Goal: Task Accomplishment & Management: Use online tool/utility

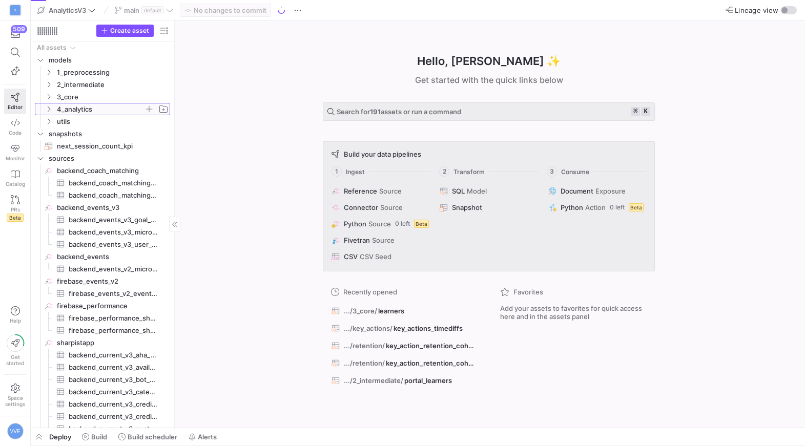
click at [82, 106] on span "4_analytics" at bounding box center [100, 110] width 87 height 12
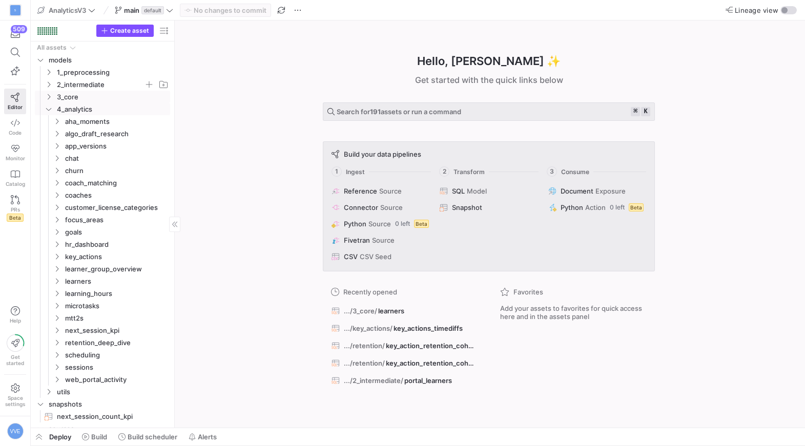
click at [104, 87] on span "2_intermediate" at bounding box center [100, 85] width 87 height 12
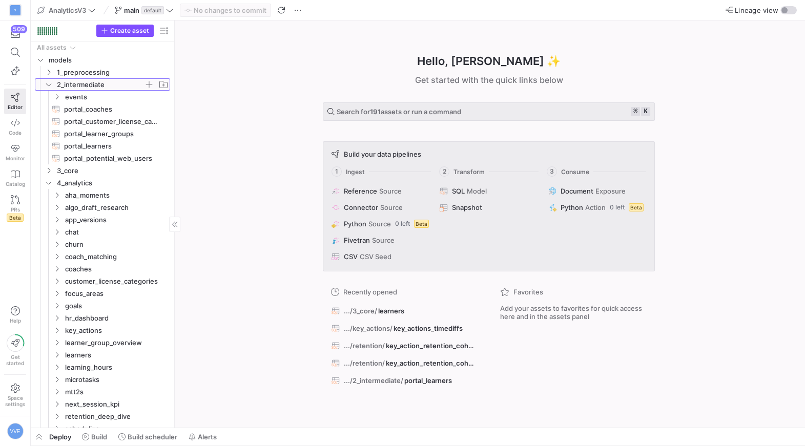
click at [99, 84] on span "2_intermediate" at bounding box center [100, 85] width 87 height 12
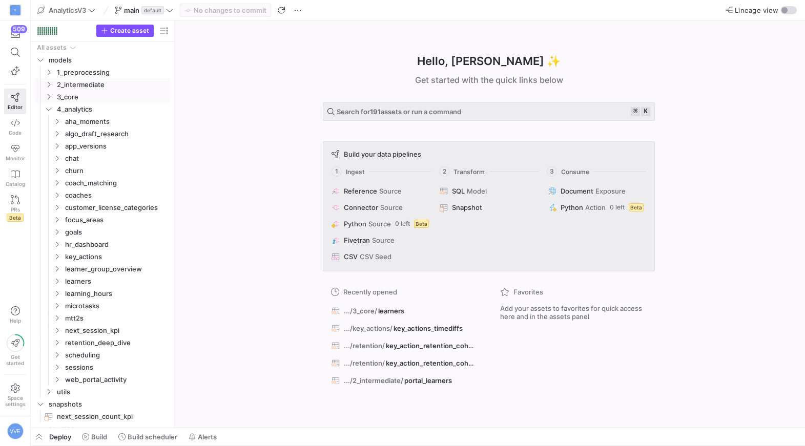
click at [96, 95] on span "3_core" at bounding box center [113, 97] width 112 height 12
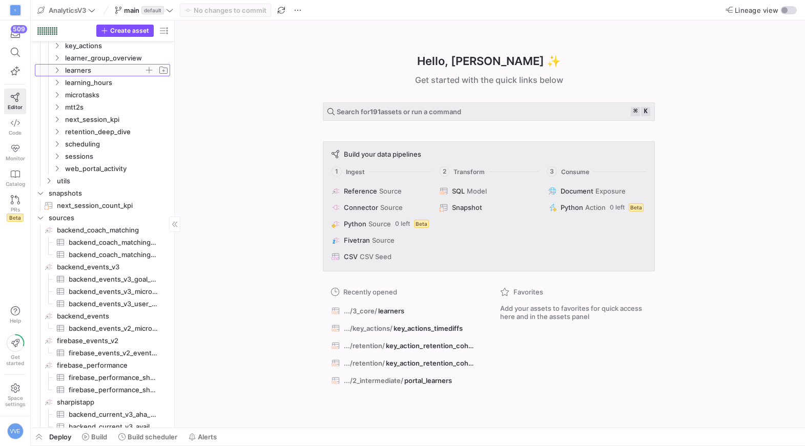
click at [55, 70] on icon "Press SPACE to select this row." at bounding box center [56, 70] width 7 height 6
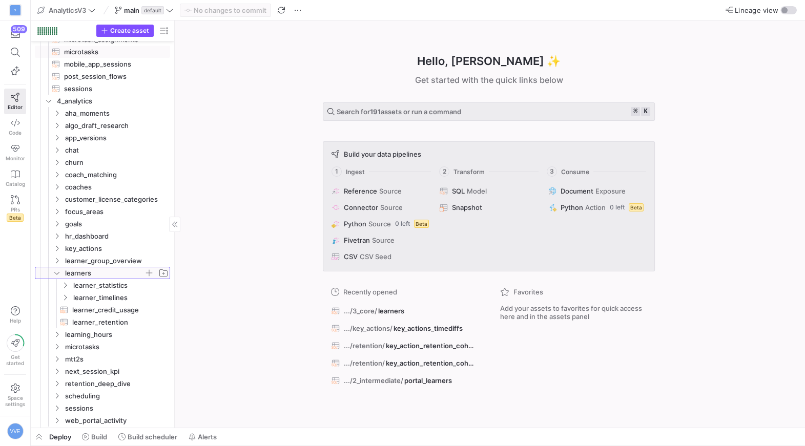
scroll to position [232, 0]
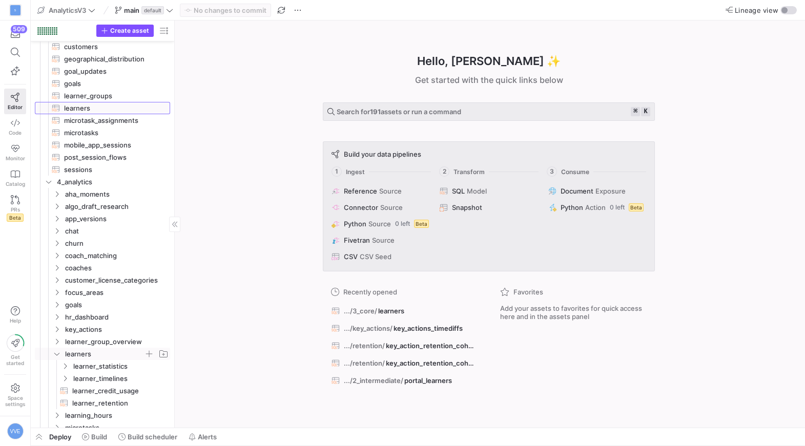
click at [72, 107] on span "learners​​​​​​​​​​" at bounding box center [111, 109] width 94 height 12
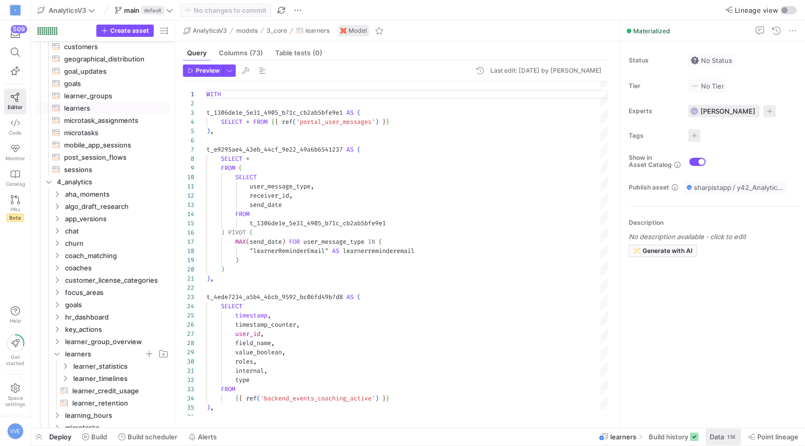
click at [722, 430] on span at bounding box center [723, 437] width 35 height 16
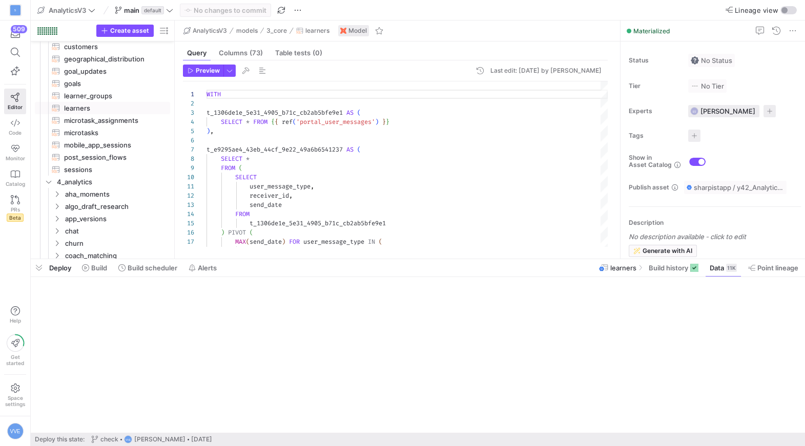
click at [722, 436] on div "Deploy this state: check VVE [PERSON_NAME] [DATE]" at bounding box center [418, 439] width 766 height 13
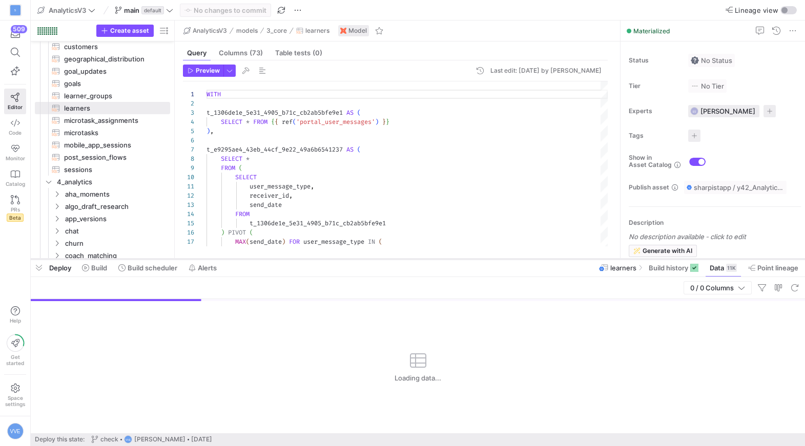
drag, startPoint x: 565, startPoint y: 257, endPoint x: 590, endPoint y: 135, distance: 124.4
click at [590, 257] on div at bounding box center [418, 259] width 774 height 4
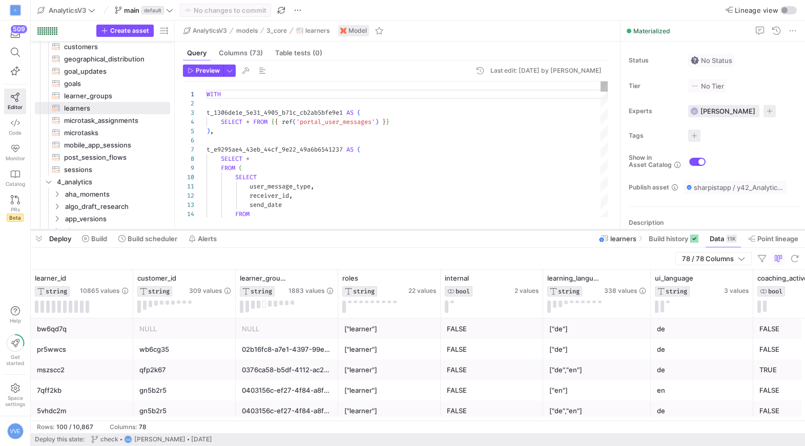
drag, startPoint x: 470, startPoint y: 137, endPoint x: 464, endPoint y: 231, distance: 94.5
click at [464, 231] on div at bounding box center [418, 230] width 774 height 4
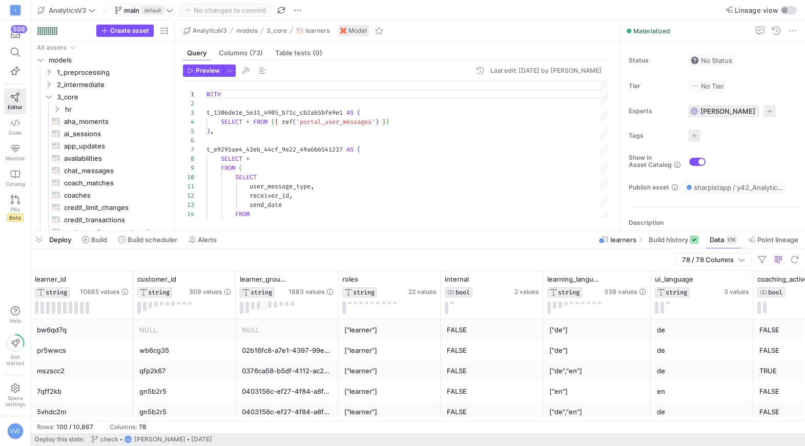
click at [160, 6] on span "default" at bounding box center [152, 10] width 23 height 8
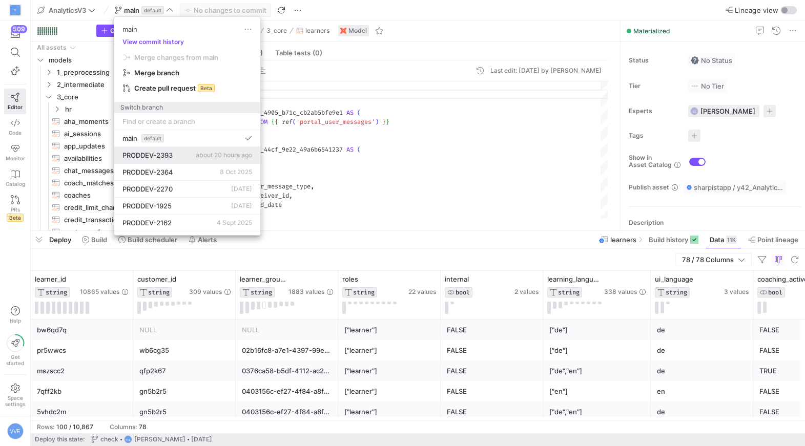
click at [173, 152] on span "PRODDEV-2393" at bounding box center [148, 155] width 50 height 8
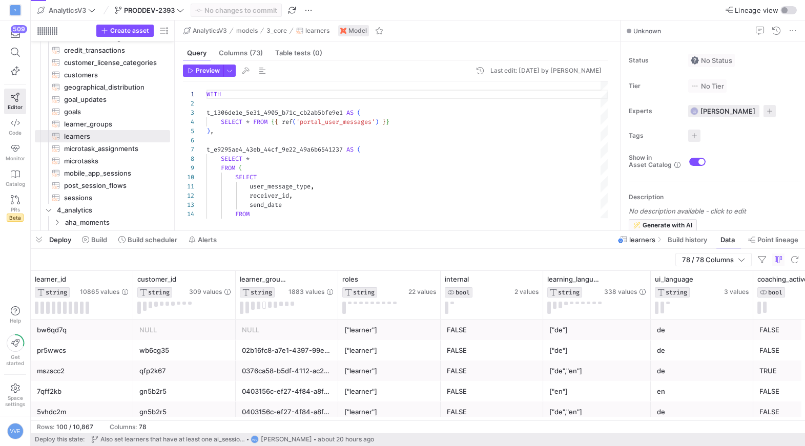
click at [137, 6] on span "PRODDEV-2393" at bounding box center [149, 10] width 51 height 8
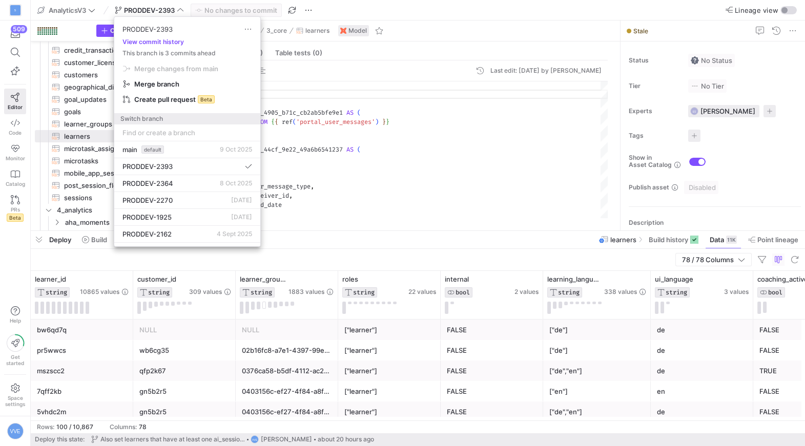
click at [92, 135] on div at bounding box center [402, 223] width 805 height 446
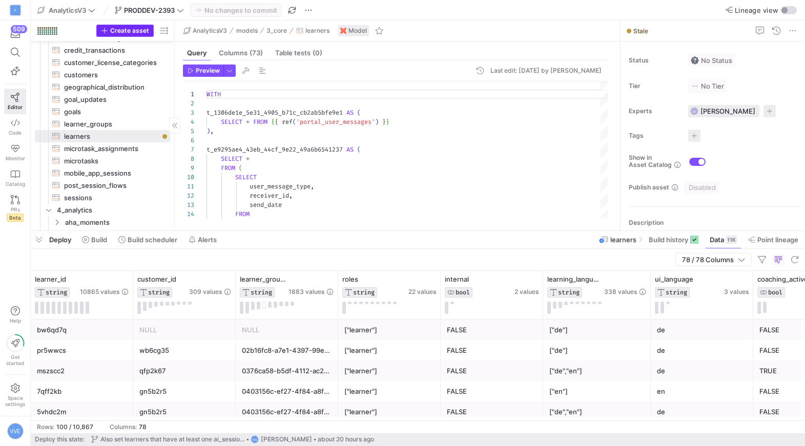
click at [134, 33] on span "Create asset" at bounding box center [129, 30] width 39 height 7
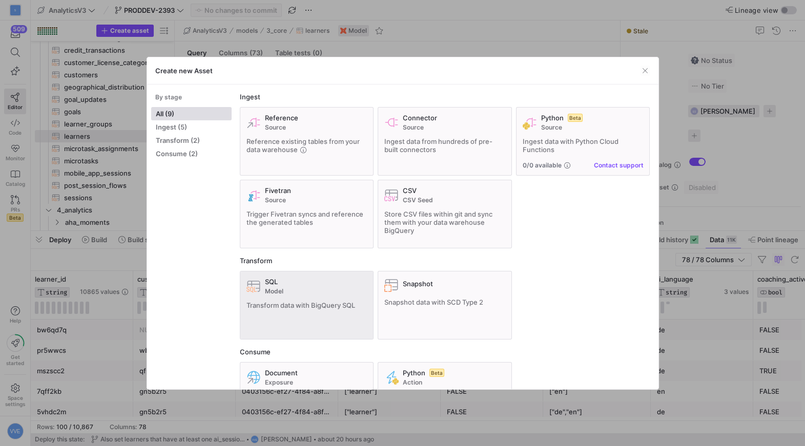
click at [282, 282] on div "SQL" at bounding box center [316, 282] width 103 height 8
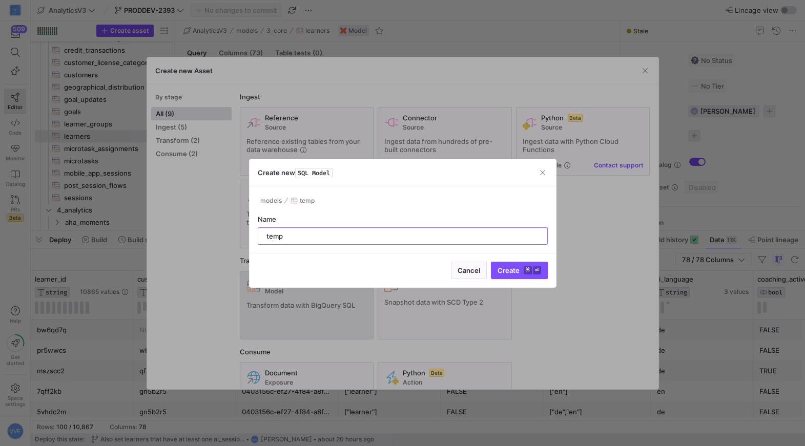
type input "temp"
click at [491, 262] on button "Create ⌘ ⏎" at bounding box center [519, 270] width 57 height 17
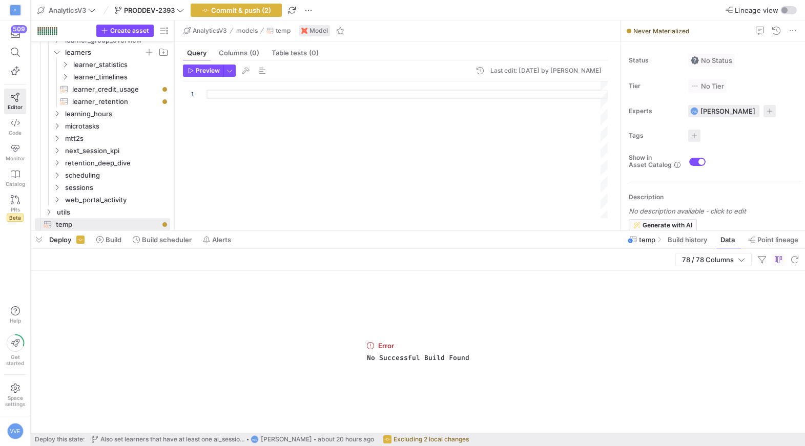
click at [317, 109] on div at bounding box center [407, 149] width 401 height 137
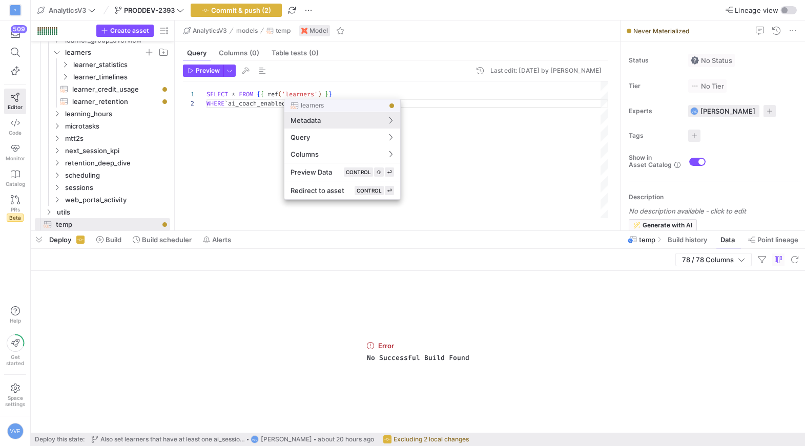
click at [203, 68] on div at bounding box center [402, 223] width 805 height 446
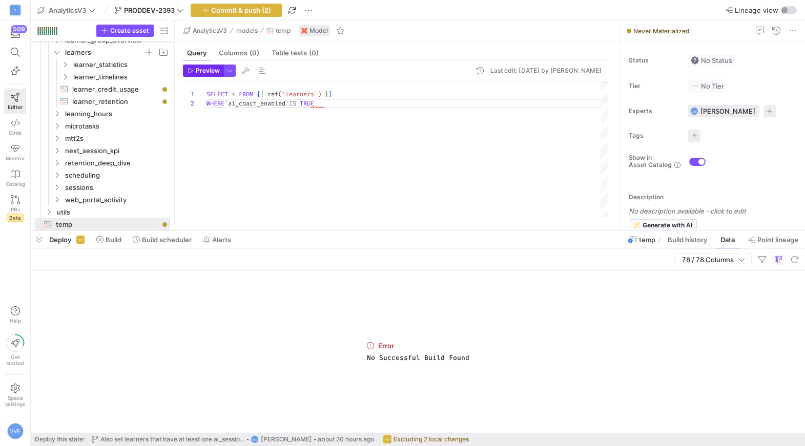
click at [206, 70] on span "Preview" at bounding box center [208, 70] width 24 height 7
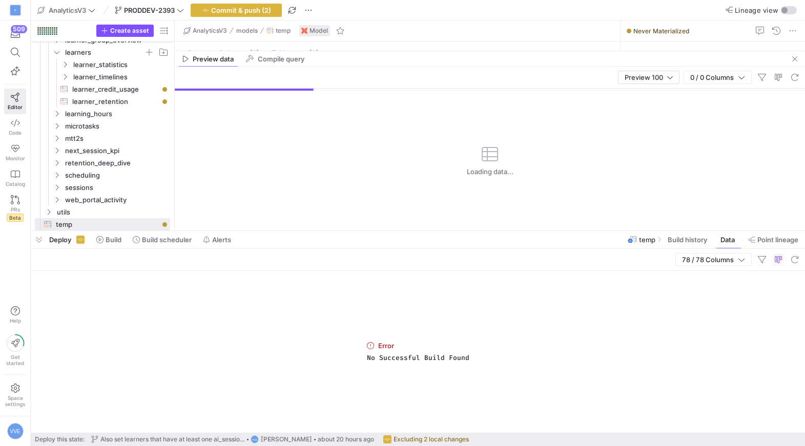
click at [644, 69] on div "Preview 100 0 / 0 Columns" at bounding box center [490, 78] width 630 height 22
click at [644, 76] on span "Preview 100" at bounding box center [644, 77] width 38 height 8
click at [641, 107] on span "Full Preview" at bounding box center [648, 111] width 53 height 8
click at [42, 243] on span "button" at bounding box center [39, 239] width 16 height 17
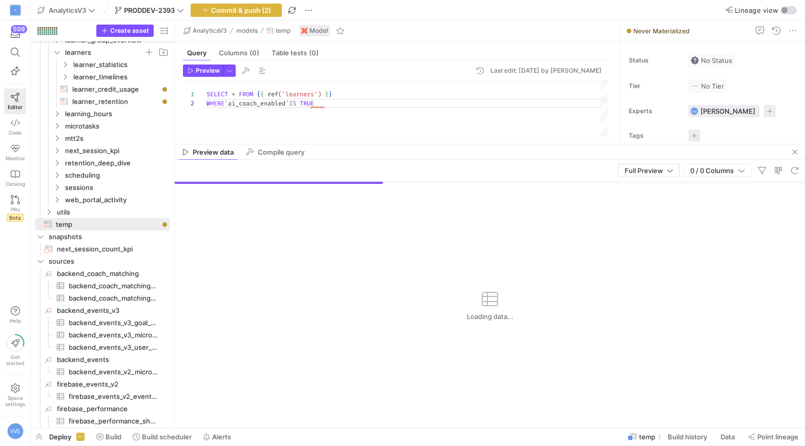
drag, startPoint x: 336, startPoint y: 247, endPoint x: 299, endPoint y: 143, distance: 110.4
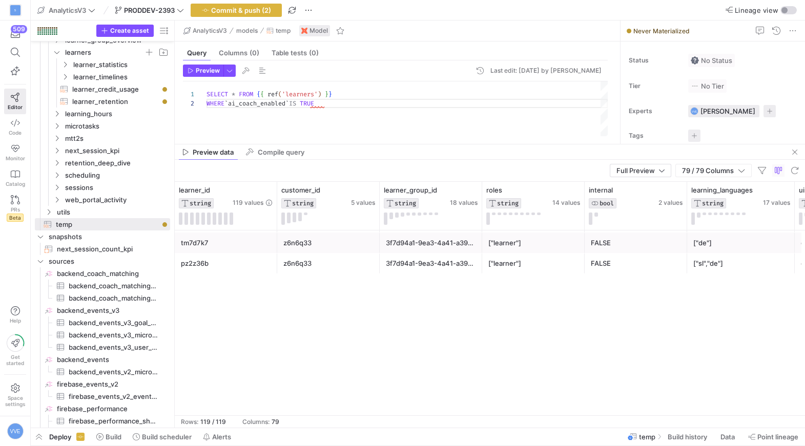
scroll to position [973, 0]
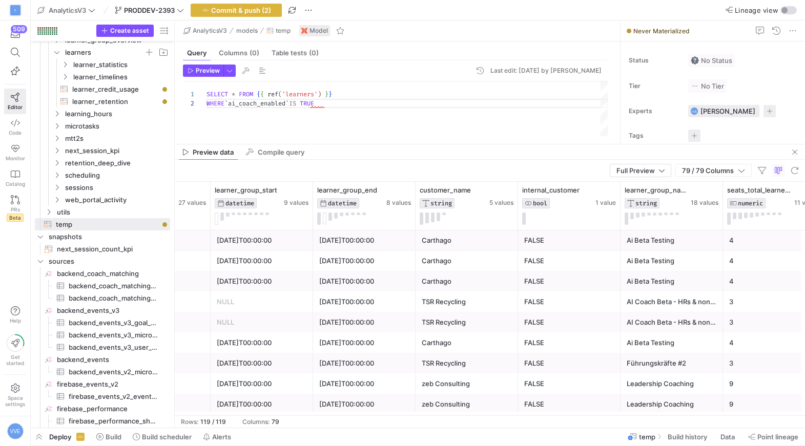
click at [340, 103] on div "SELECT * FROM { { ref ( 'learners' ) } } WHERE ` ai_coach_enabled ` IS TRUE" at bounding box center [407, 112] width 401 height 62
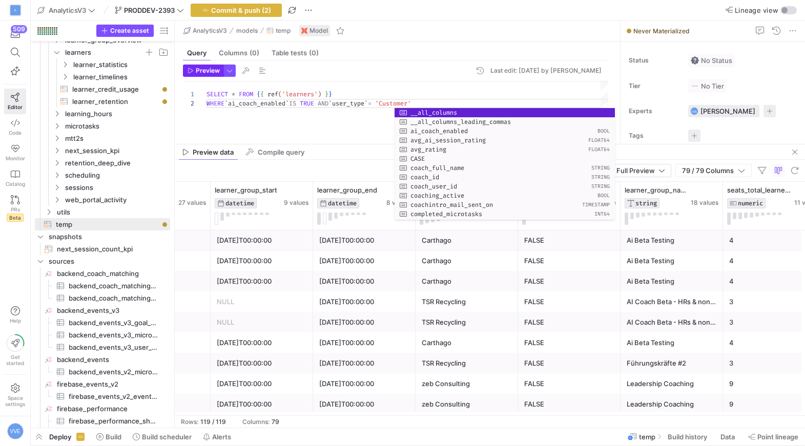
type textarea "SELECT * FROM {{ ref('learners') }} WHERE `ai_coach_enabled` IS TRUE AND `user_…"
click at [203, 69] on span "Preview" at bounding box center [208, 70] width 24 height 7
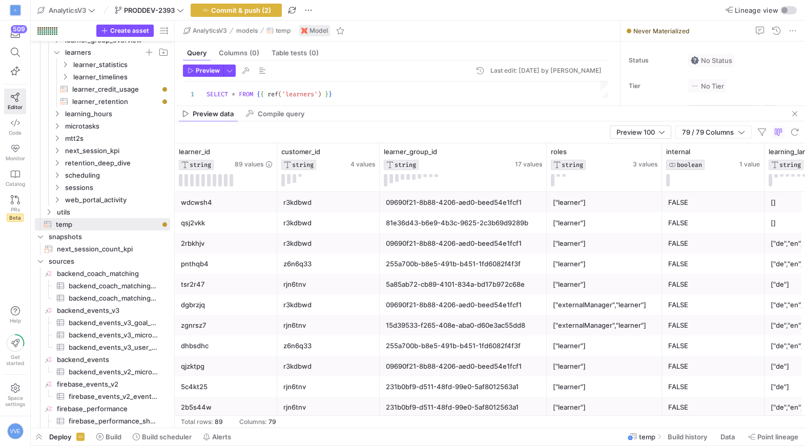
drag, startPoint x: 469, startPoint y: 144, endPoint x: 496, endPoint y: 147, distance: 26.9
click at [495, 106] on div at bounding box center [490, 106] width 630 height 1
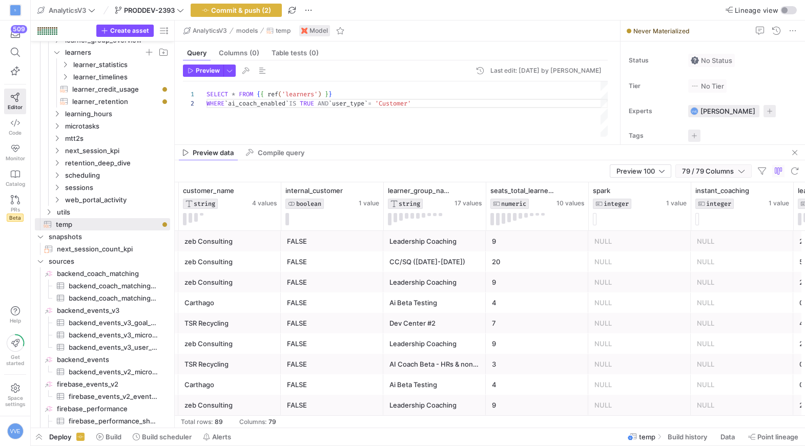
click at [712, 170] on span "79 / 79 Columns" at bounding box center [710, 171] width 56 height 8
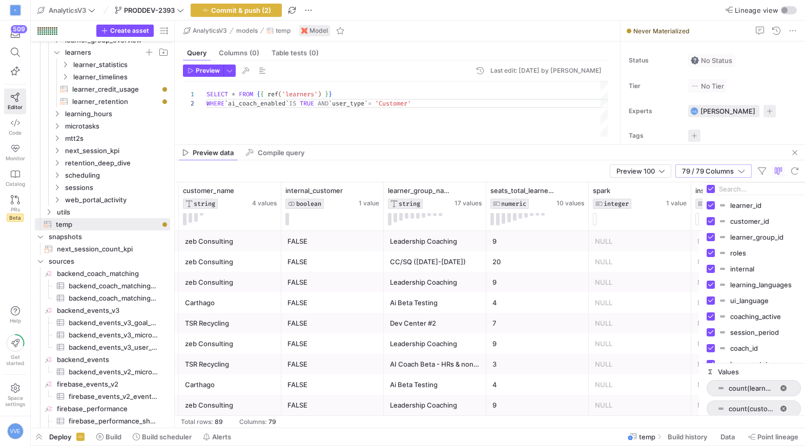
click at [743, 186] on input "Filter Columns Input" at bounding box center [760, 189] width 82 height 21
type input "learner"
click at [730, 192] on input "learner" at bounding box center [760, 189] width 82 height 21
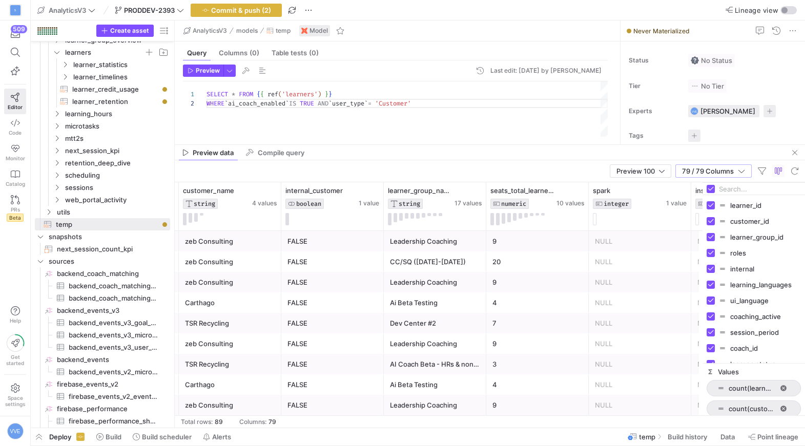
click at [709, 196] on div "learner_id customer_id learner_group_id roles internal learning_languages ui_la…" at bounding box center [754, 279] width 103 height 168
click at [709, 193] on div at bounding box center [754, 189] width 103 height 12
click at [710, 189] on input "Toggle Select All Columns" at bounding box center [711, 189] width 8 height 8
checkbox input "false"
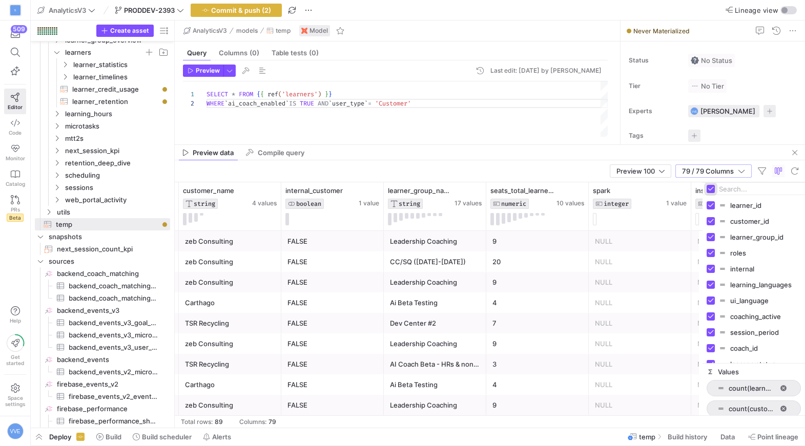
checkbox input "false"
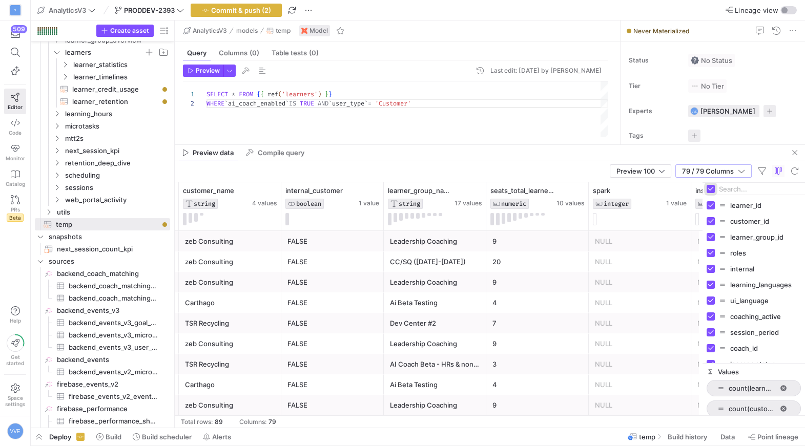
checkbox input "false"
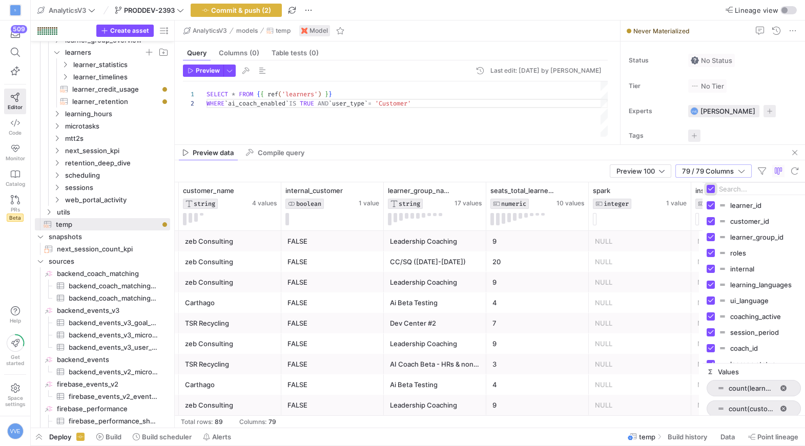
checkbox input "false"
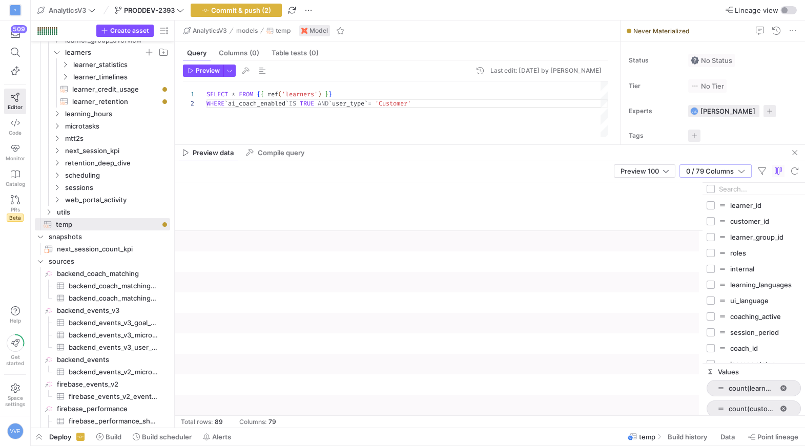
click at [733, 190] on input "Filter Columns Input" at bounding box center [760, 189] width 82 height 21
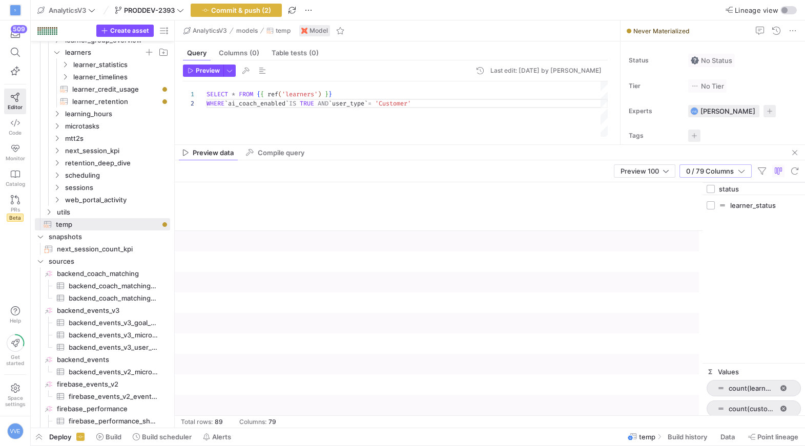
type input "status"
click at [708, 207] on input "Press SPACE to toggle visibility (hidden)" at bounding box center [711, 205] width 8 height 8
checkbox input "true"
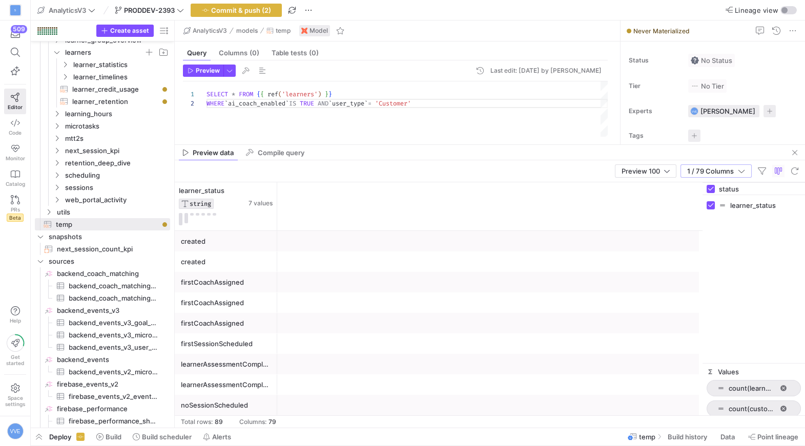
click at [738, 193] on input "status" at bounding box center [760, 189] width 82 height 21
checkbox input "false"
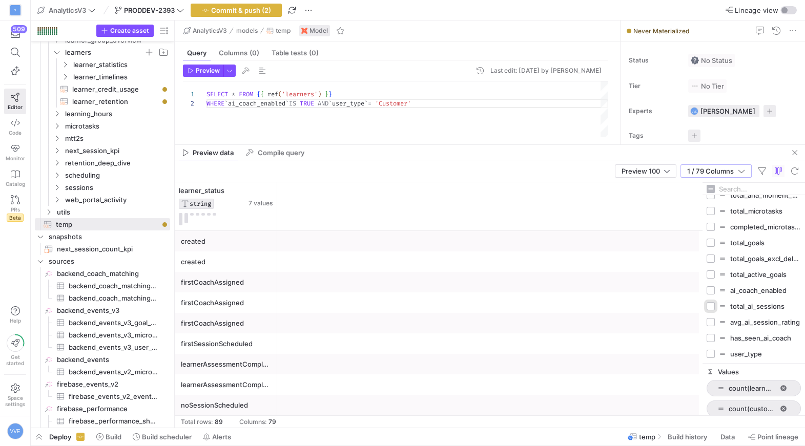
click at [715, 306] on input "Press SPACE to toggle visibility (hidden)" at bounding box center [711, 306] width 8 height 8
checkbox input "true"
click at [710, 335] on input "Press SPACE to toggle visibility (hidden)" at bounding box center [711, 338] width 8 height 8
checkbox input "true"
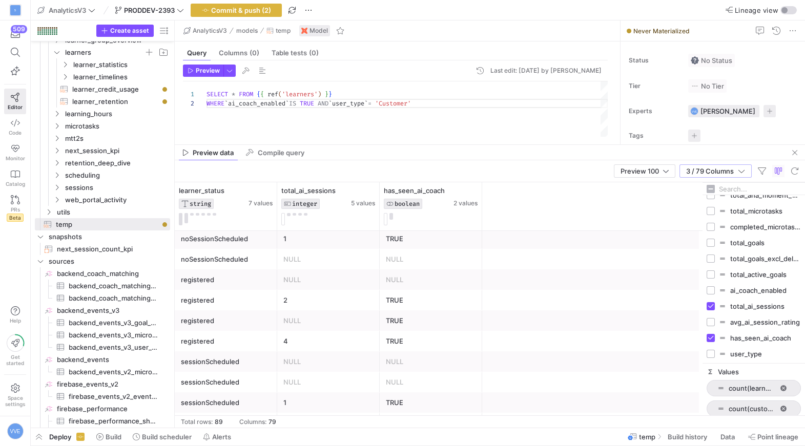
click at [225, 276] on div "registered" at bounding box center [226, 280] width 90 height 20
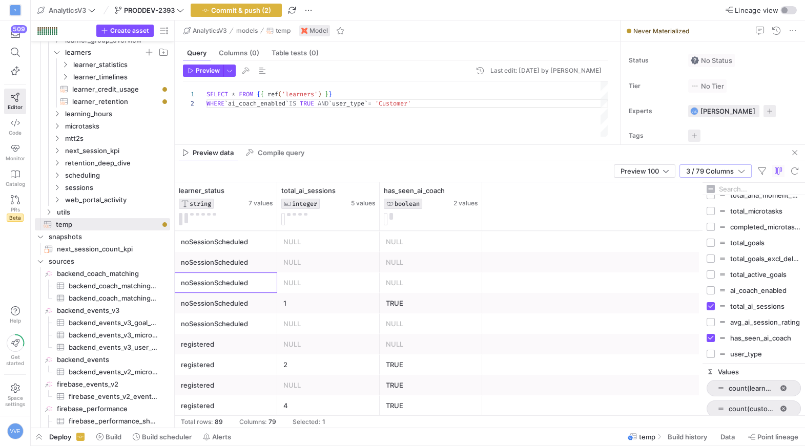
click at [227, 281] on div "noSessionScheduled" at bounding box center [226, 283] width 90 height 20
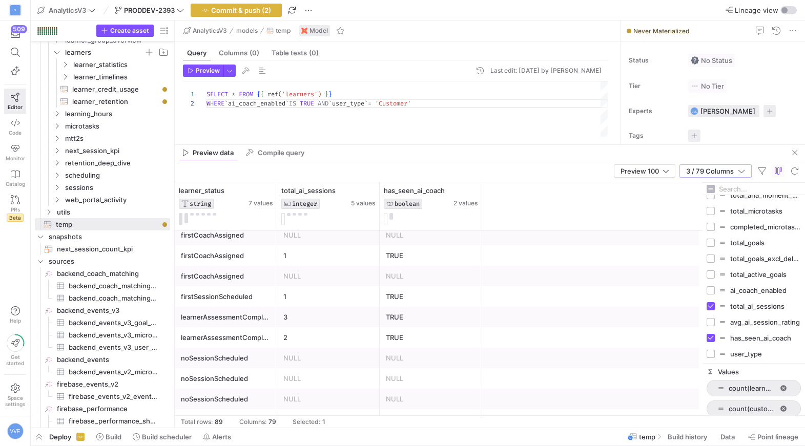
click at [240, 335] on div "learnerAssessmentCompleted" at bounding box center [226, 338] width 90 height 20
click at [244, 317] on div "learnerAssessmentCompleted" at bounding box center [226, 318] width 90 height 20
click at [244, 303] on div "firstSessionScheduled" at bounding box center [226, 297] width 90 height 20
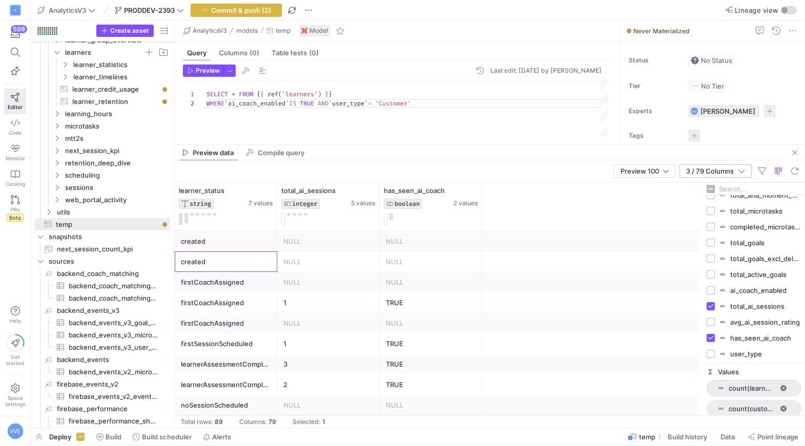
click at [237, 257] on div "created" at bounding box center [226, 262] width 90 height 20
click at [237, 238] on div "created" at bounding box center [226, 242] width 90 height 20
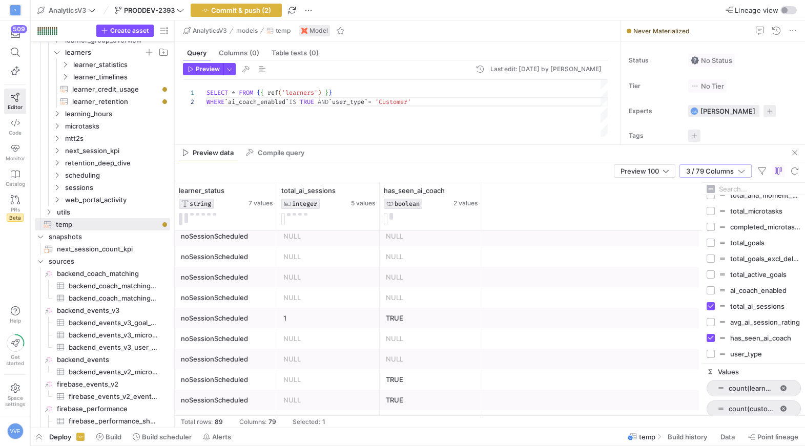
scroll to position [594, 0]
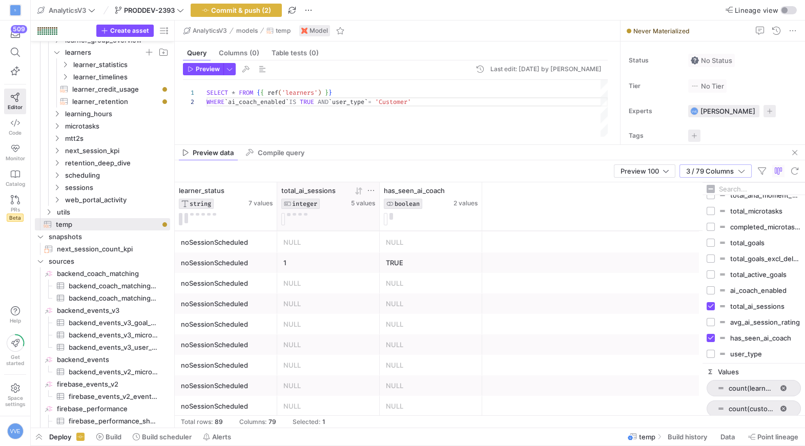
click at [370, 190] on icon at bounding box center [371, 191] width 8 height 8
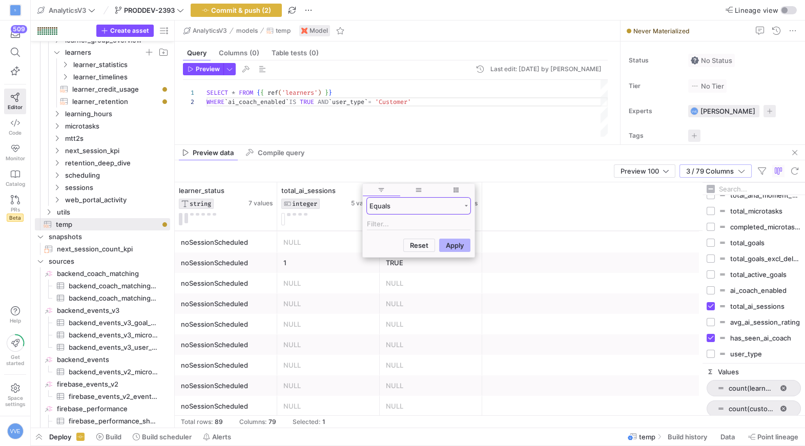
click at [409, 205] on div "Equals" at bounding box center [415, 206] width 91 height 8
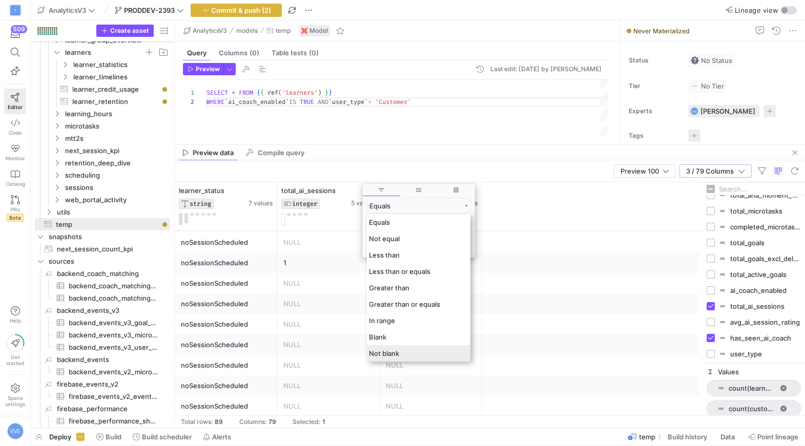
click at [389, 353] on span "Not blank" at bounding box center [384, 354] width 30 height 8
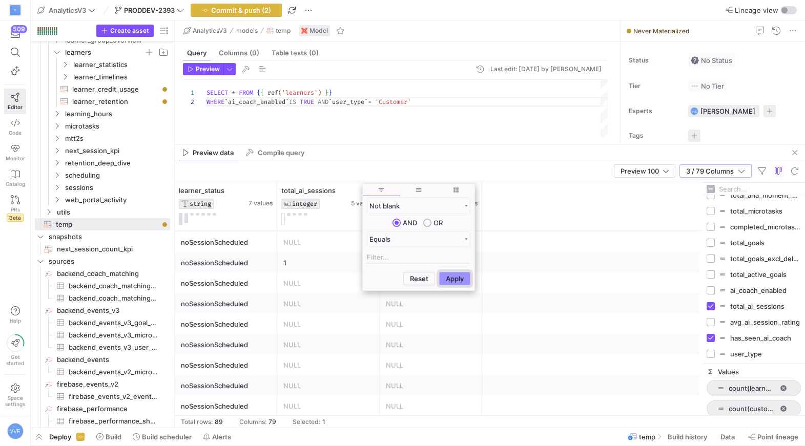
click at [447, 277] on button "Apply" at bounding box center [454, 278] width 31 height 13
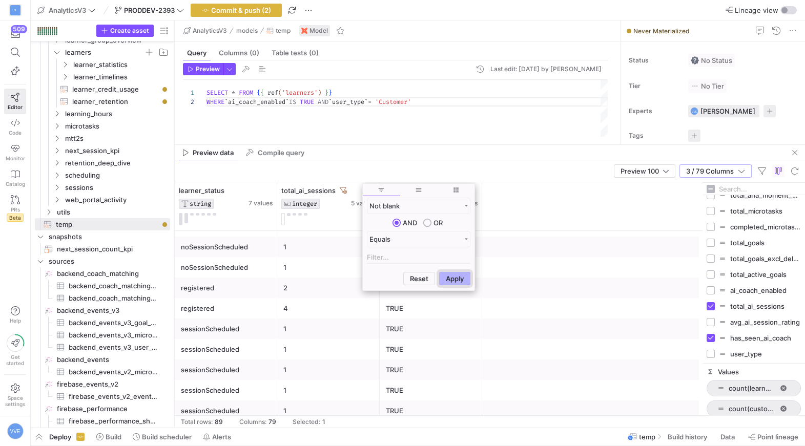
scroll to position [0, 0]
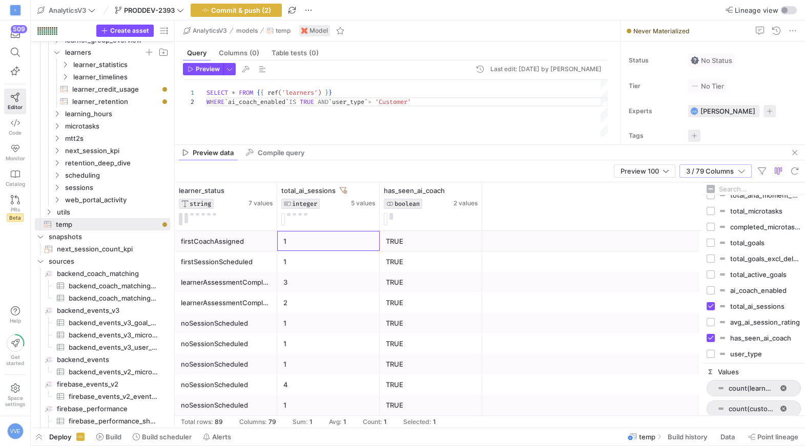
click at [304, 249] on div "1" at bounding box center [328, 242] width 90 height 20
click at [304, 244] on div "1" at bounding box center [328, 242] width 90 height 20
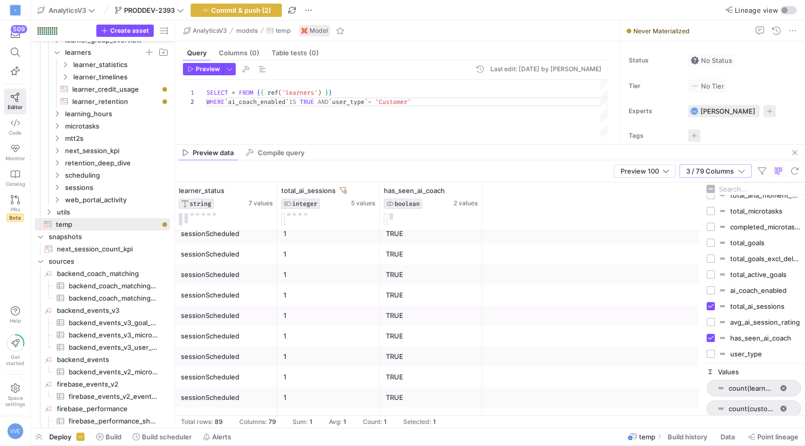
click at [319, 394] on div "1" at bounding box center [328, 398] width 90 height 20
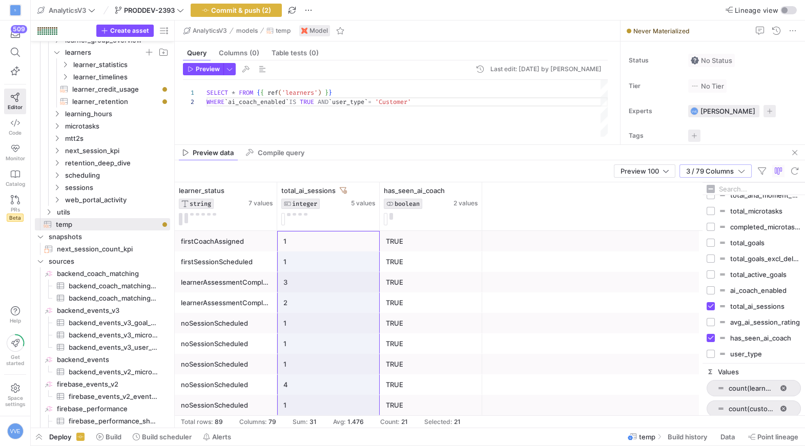
scroll to position [143, 0]
click at [435, 161] on div "Preview 100 3 / 79 Columns" at bounding box center [490, 171] width 630 height 22
click at [241, 7] on span "Commit & push (2)" at bounding box center [241, 10] width 60 height 8
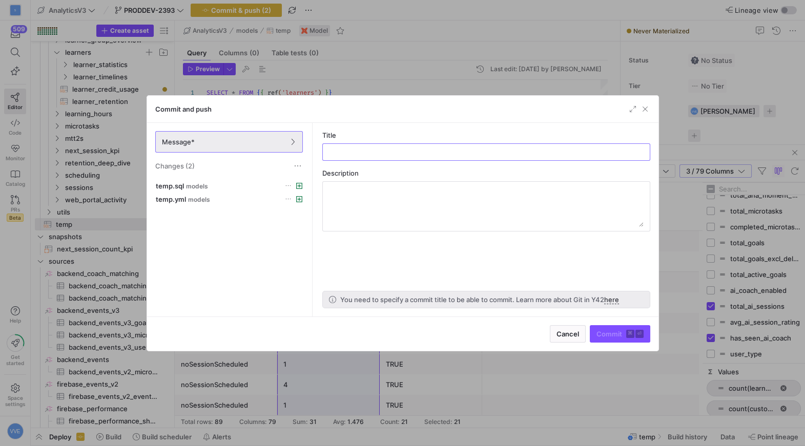
click at [146, 215] on div at bounding box center [402, 223] width 805 height 446
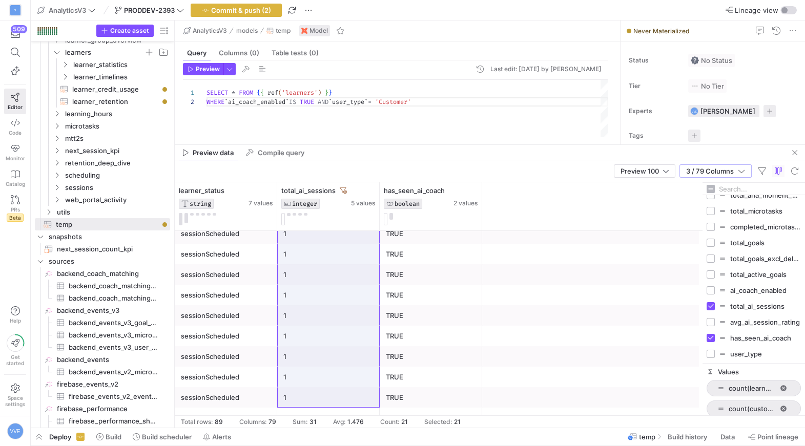
click at [347, 371] on div "1" at bounding box center [328, 378] width 90 height 20
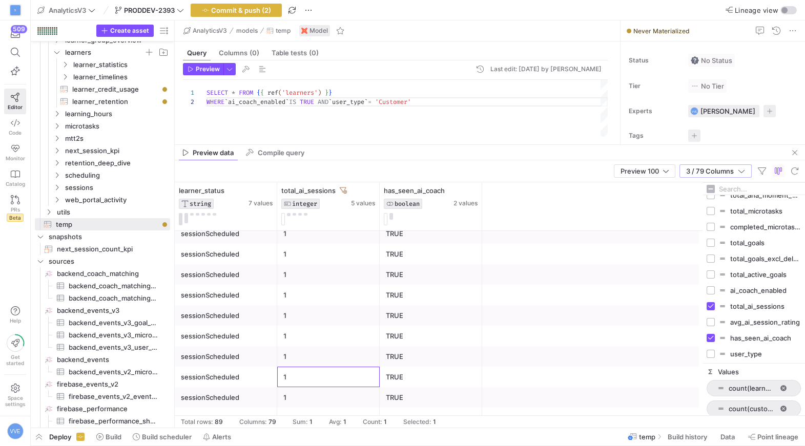
click at [342, 405] on div "1" at bounding box center [328, 398] width 90 height 20
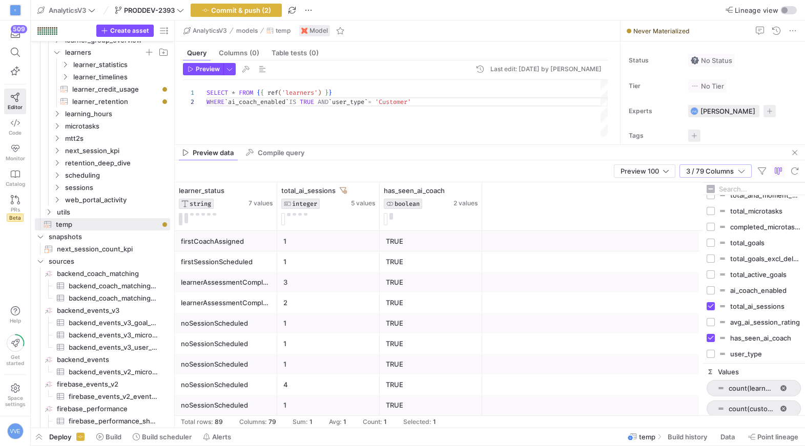
click at [327, 242] on div "1" at bounding box center [328, 242] width 90 height 20
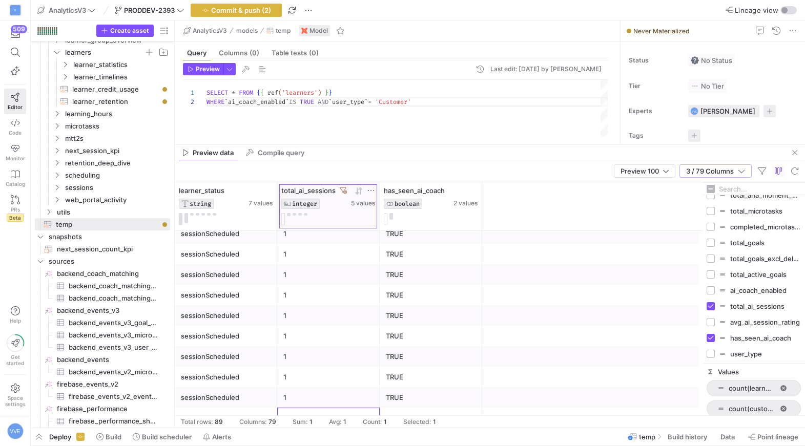
click at [346, 187] on div "total_ai_sessions" at bounding box center [315, 191] width 68 height 8
click at [343, 199] on y42-database-column-type-icon "INTEGER" at bounding box center [315, 204] width 68 height 10
click at [342, 190] on icon at bounding box center [343, 190] width 7 height 7
click at [328, 100] on div "SELECT * FROM { { ref ( 'learners' ) } } WHERE ` ai_coach_enabled ` IS TRUE AND…" at bounding box center [407, 111] width 401 height 62
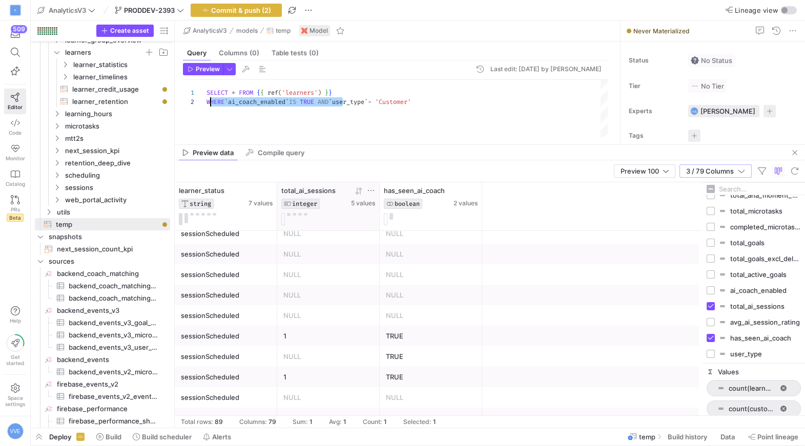
drag, startPoint x: 344, startPoint y: 101, endPoint x: 210, endPoint y: 98, distance: 134.3
click at [210, 98] on div "SELECT * FROM { { ref ( 'learners' ) } } WHERE ` ai_coach_enabled ` IS TRUE AND…" at bounding box center [407, 111] width 401 height 62
